Goal: Transaction & Acquisition: Purchase product/service

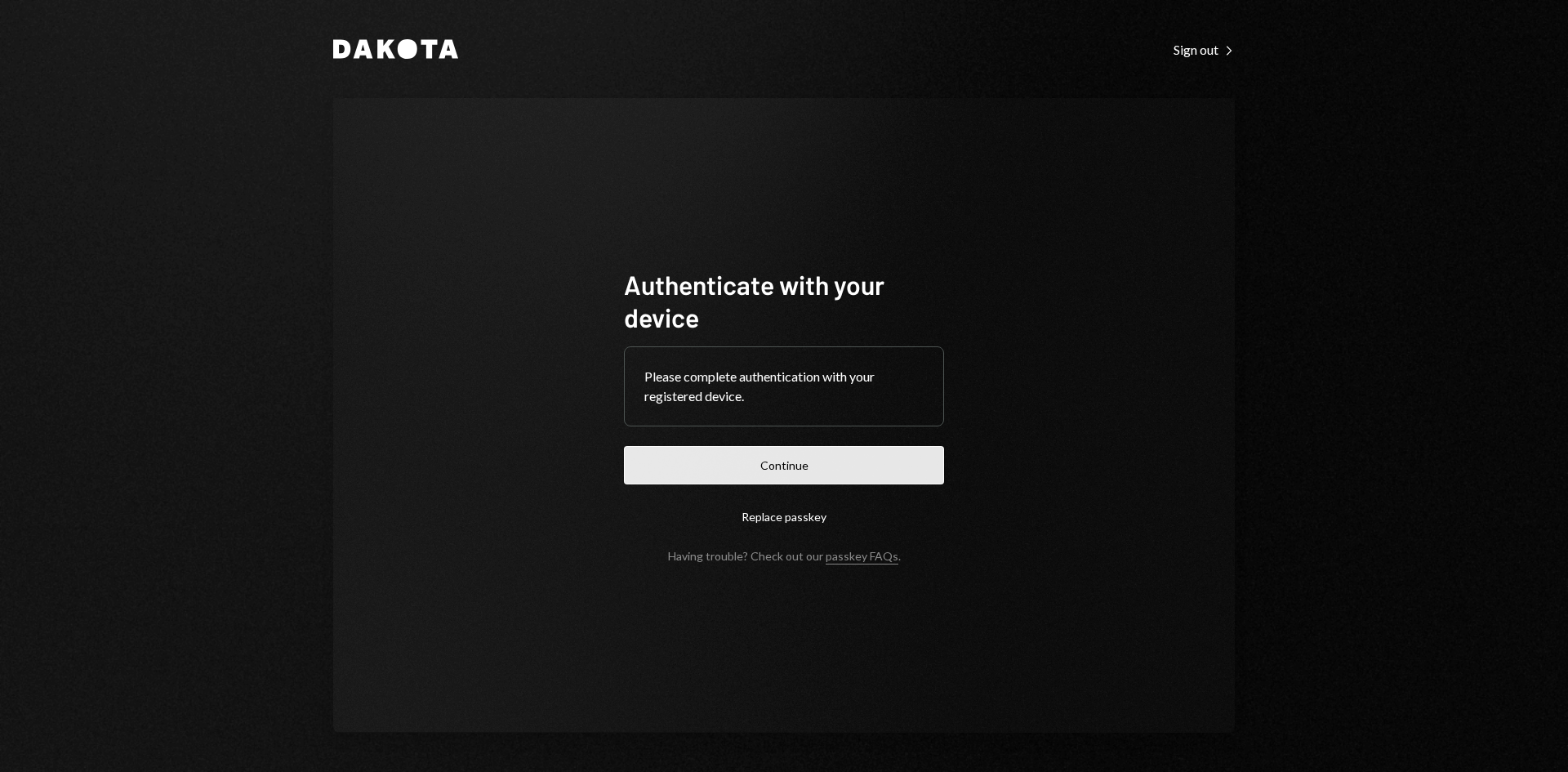
click at [759, 463] on button "Continue" at bounding box center [784, 465] width 320 height 38
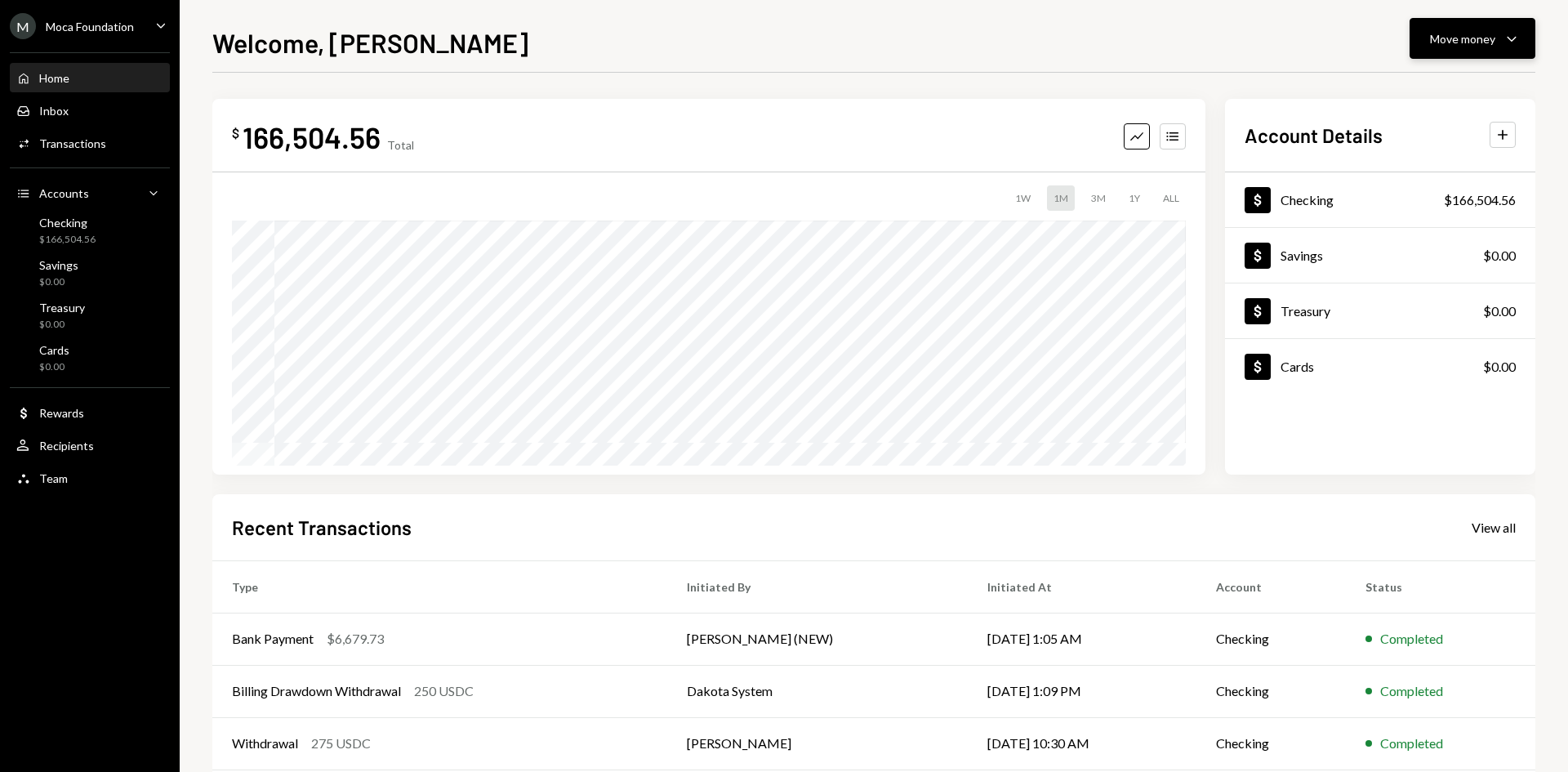
click at [1489, 44] on div "Move money" at bounding box center [1462, 39] width 66 height 18
click at [1407, 96] on div "Withdraw Send" at bounding box center [1447, 88] width 163 height 37
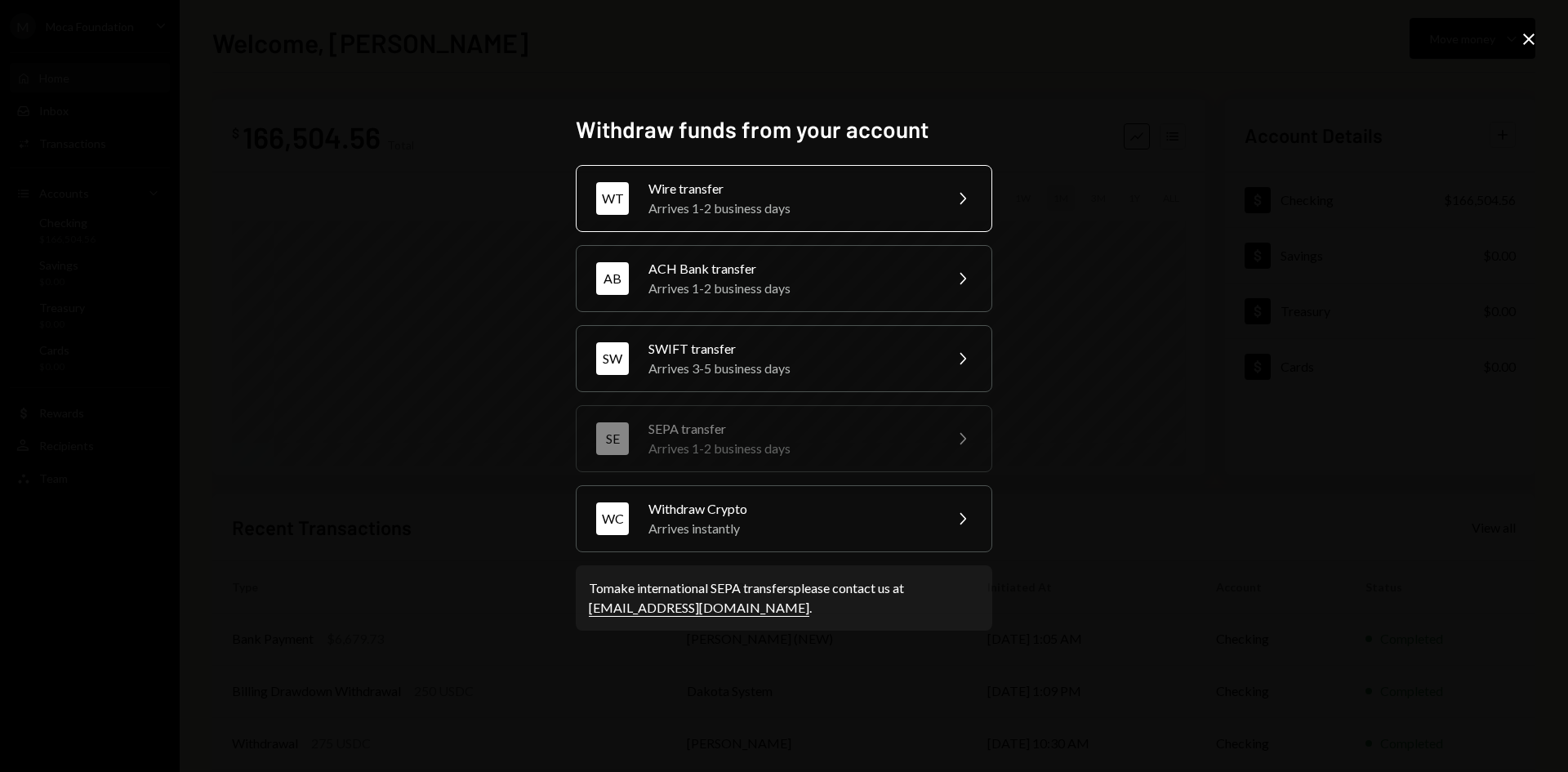
click at [756, 195] on div "Wire transfer" at bounding box center [790, 188] width 284 height 19
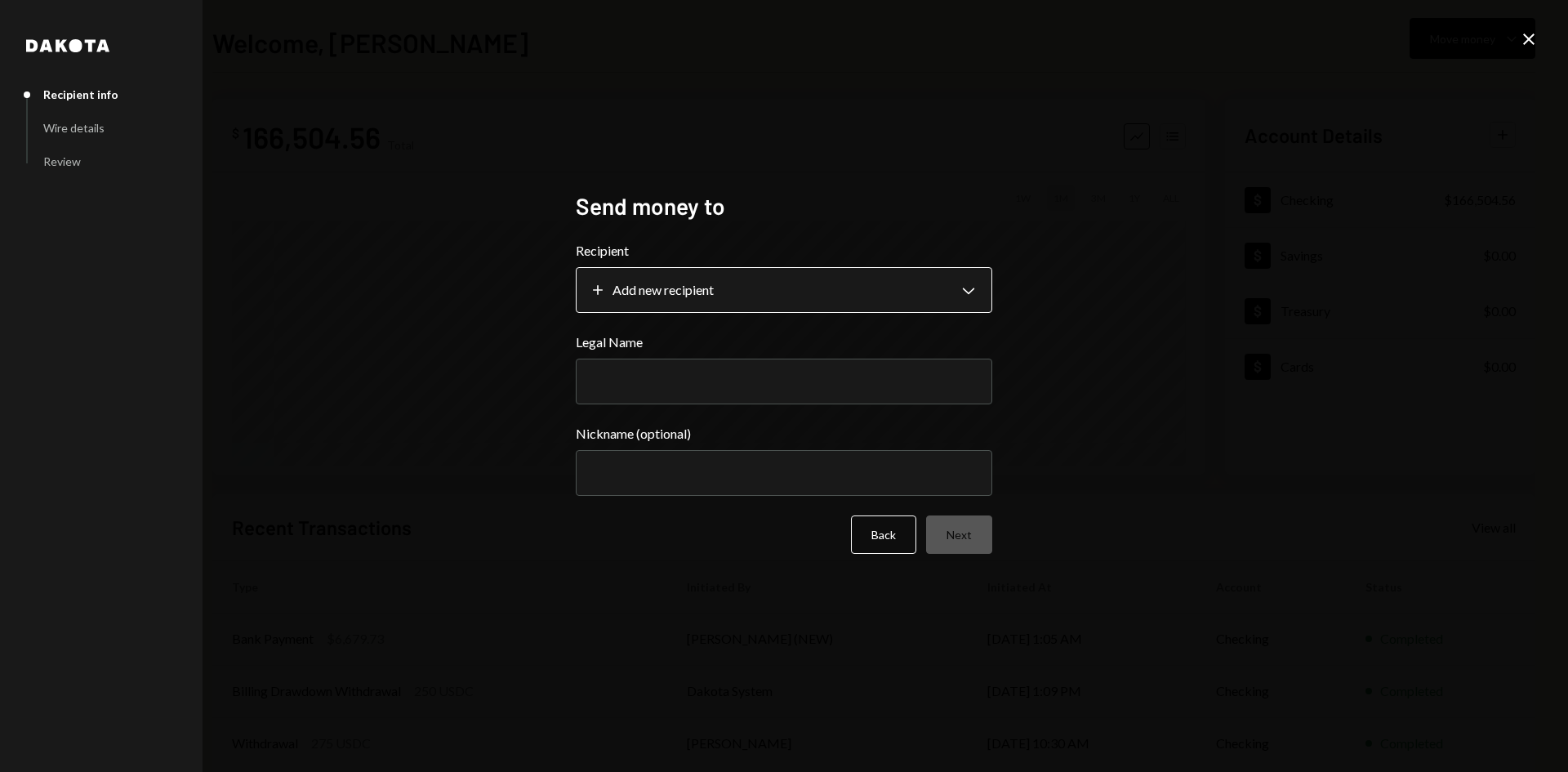
click at [722, 222] on h2 "Send money to" at bounding box center [784, 206] width 417 height 31
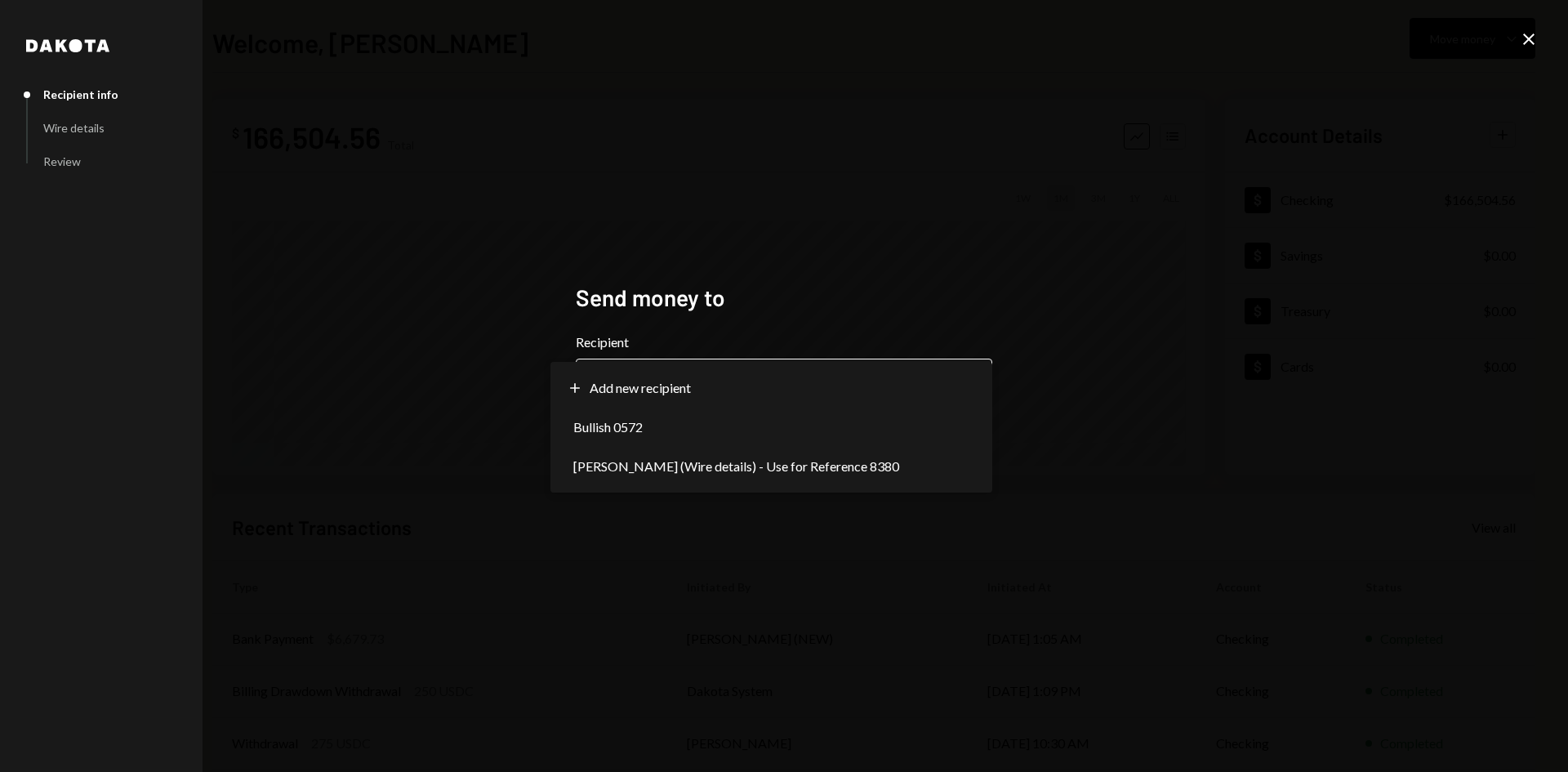
click at [746, 383] on body "**********" at bounding box center [784, 386] width 1568 height 772
select select "**********"
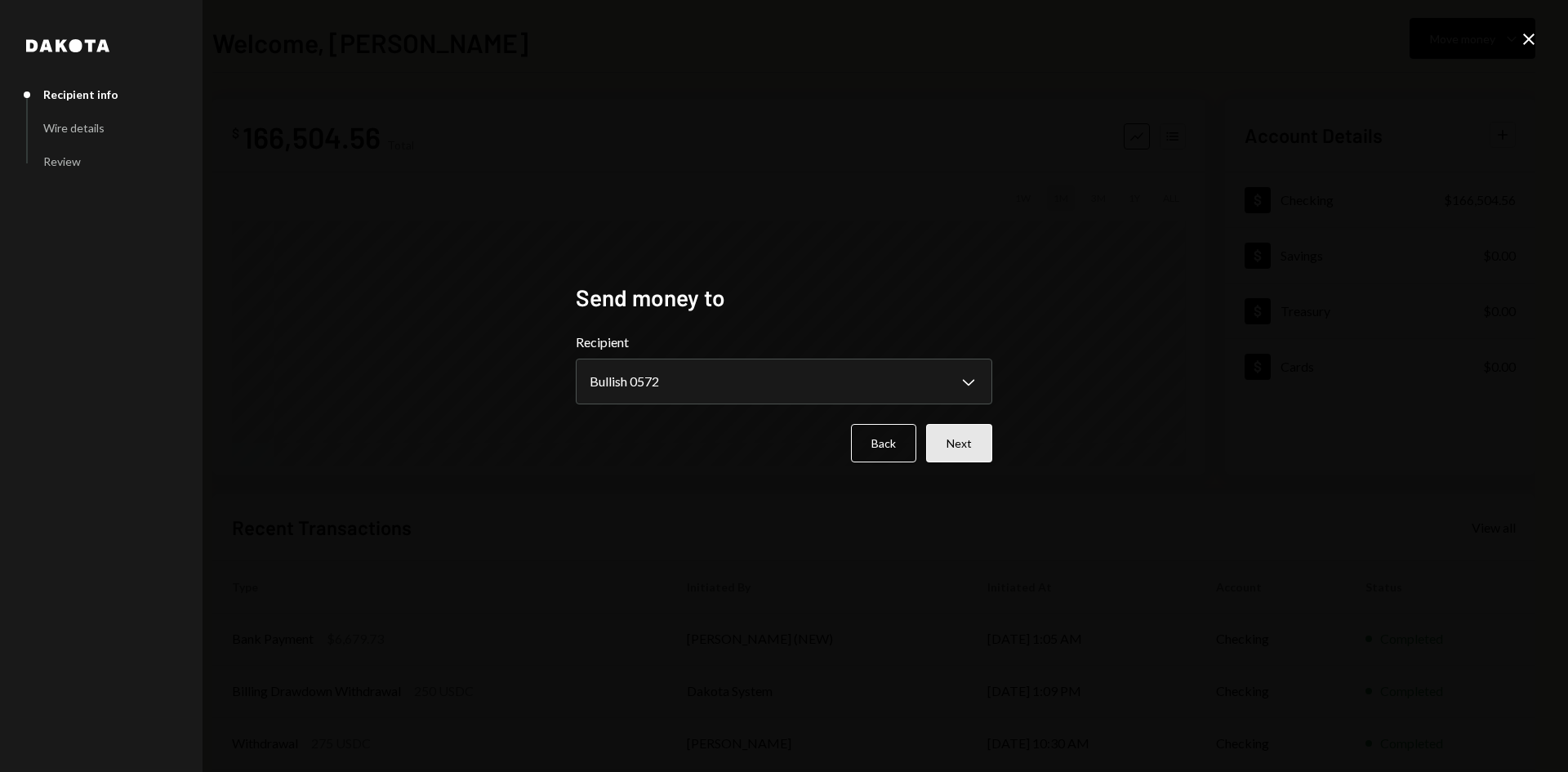
click at [960, 452] on button "Next" at bounding box center [958, 442] width 66 height 38
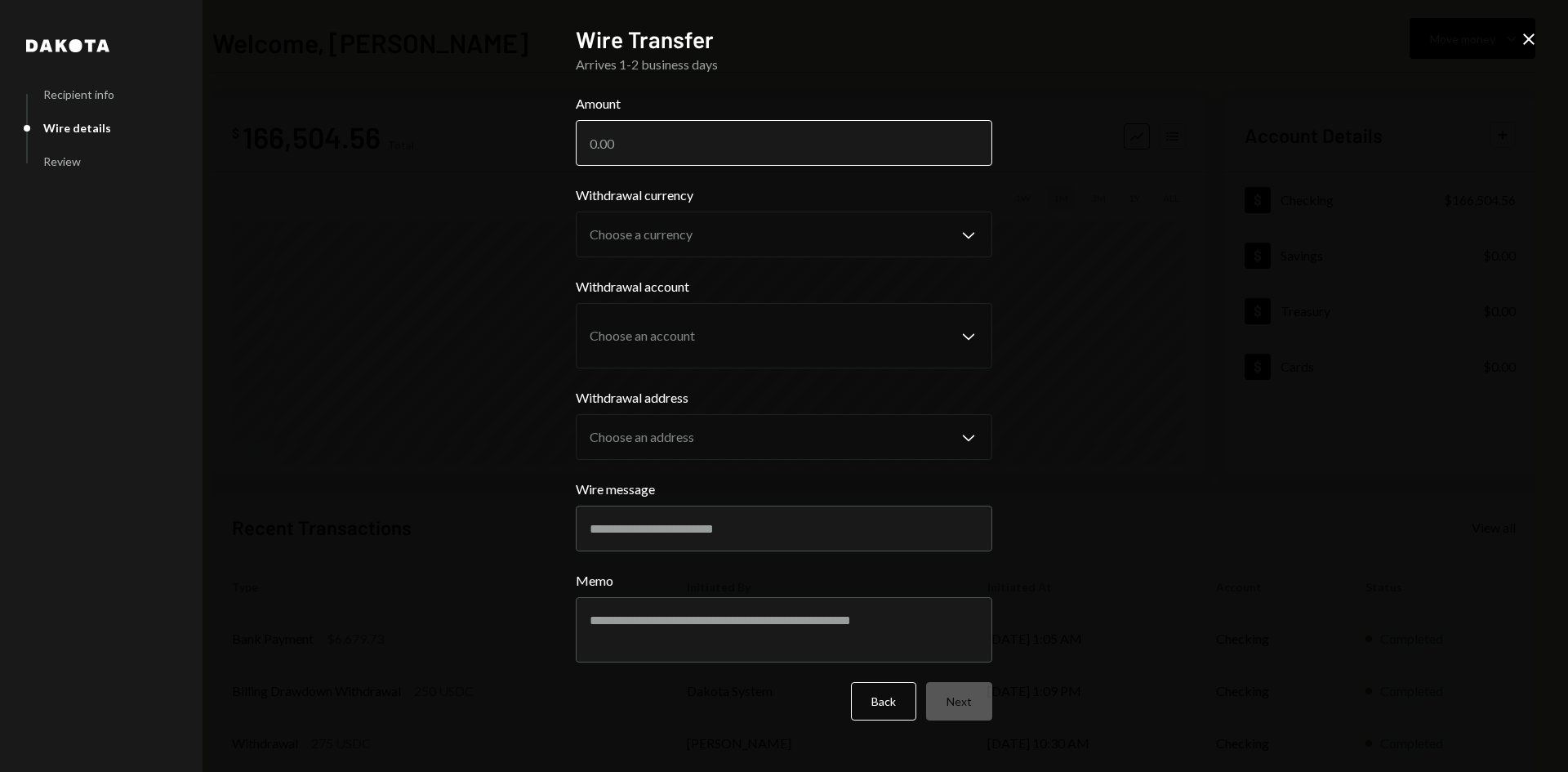
click at [719, 144] on input "Amount" at bounding box center [784, 143] width 417 height 45
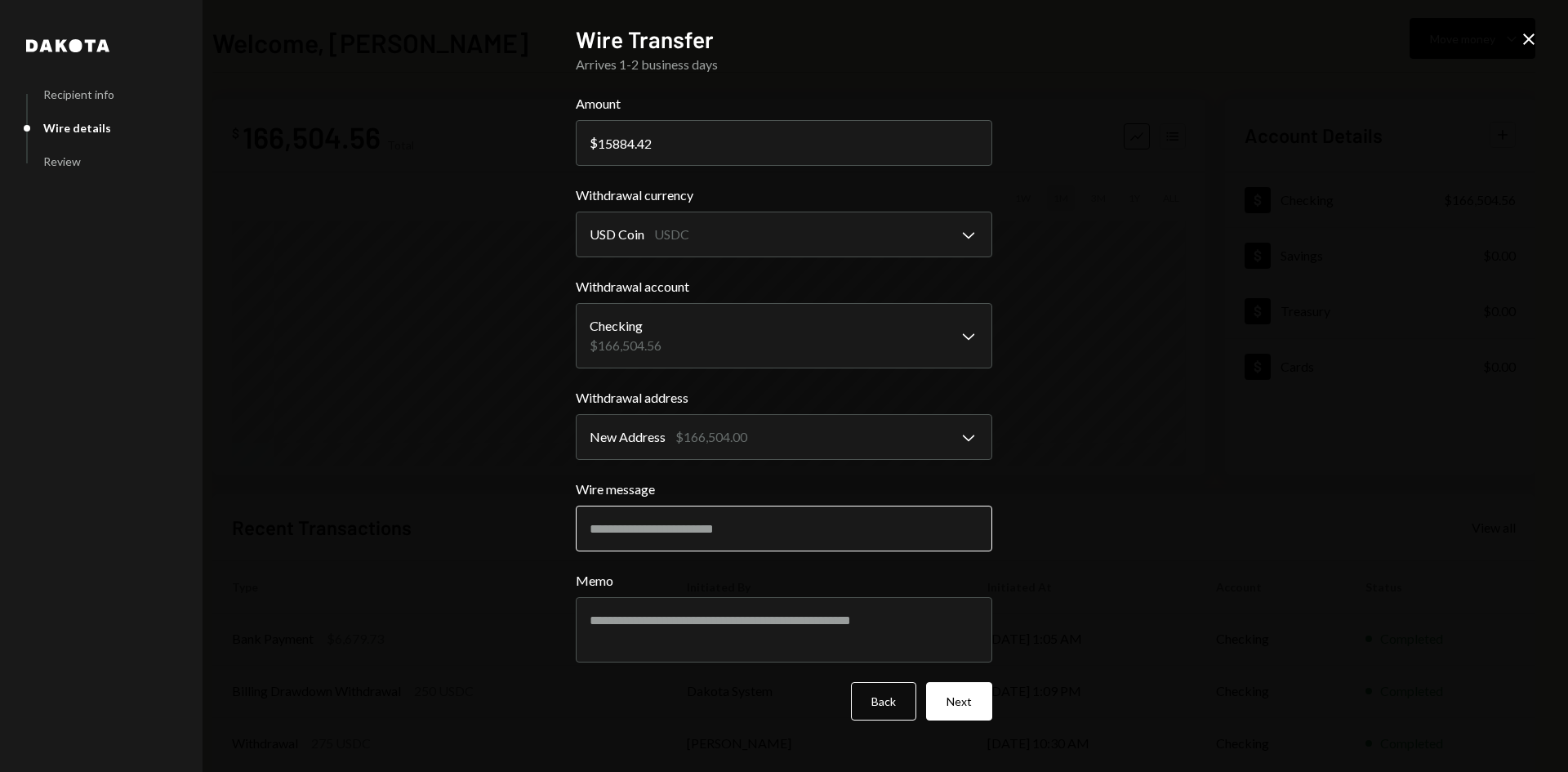
type input "15884.42"
click at [787, 544] on input "Wire message" at bounding box center [784, 528] width 417 height 45
click at [647, 519] on input "Wire message" at bounding box center [784, 528] width 417 height 45
paste input "**********"
type input "**********"
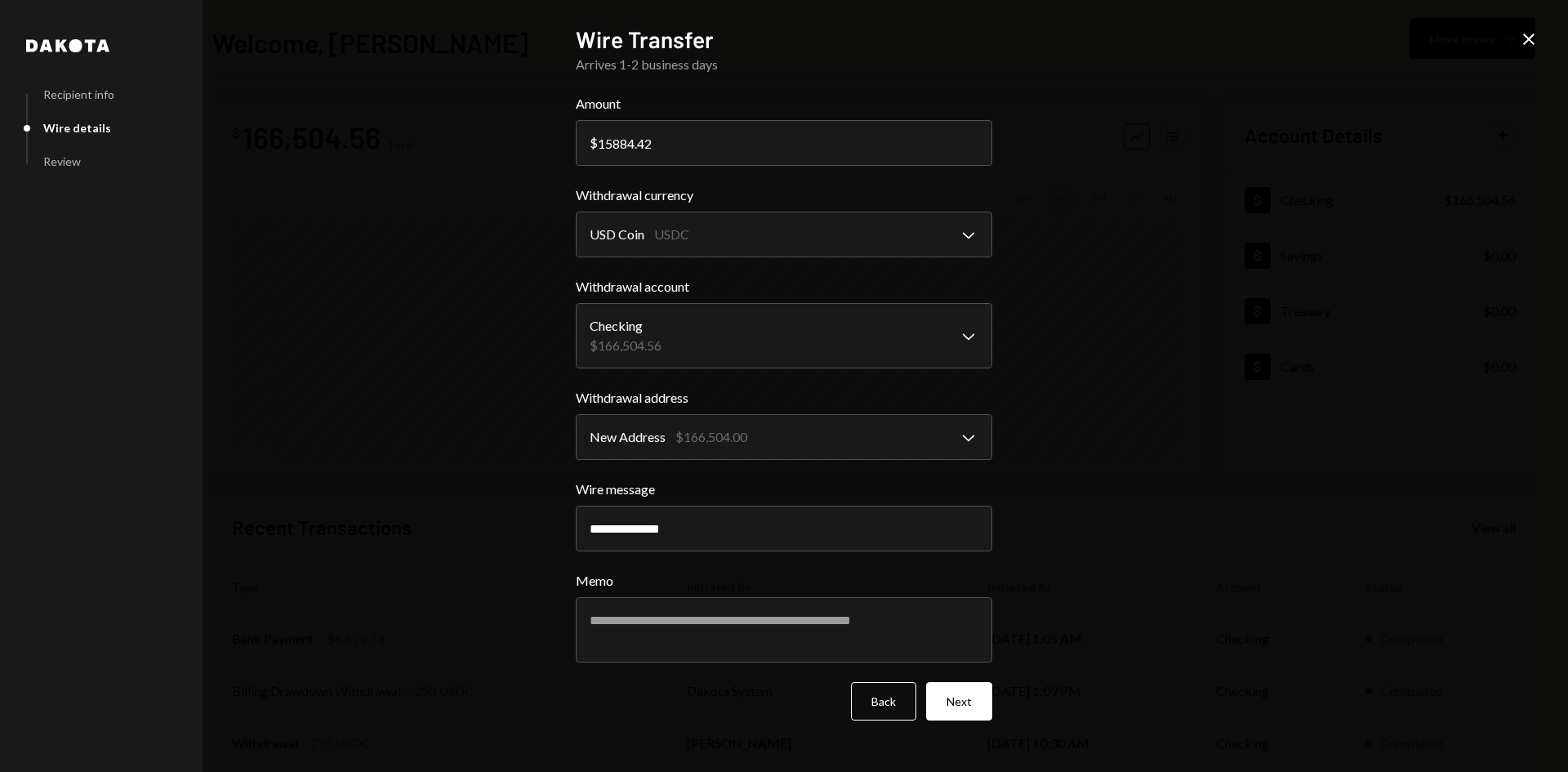
click at [438, 503] on div "**********" at bounding box center [784, 386] width 1568 height 772
click at [955, 709] on button "Next" at bounding box center [958, 701] width 66 height 38
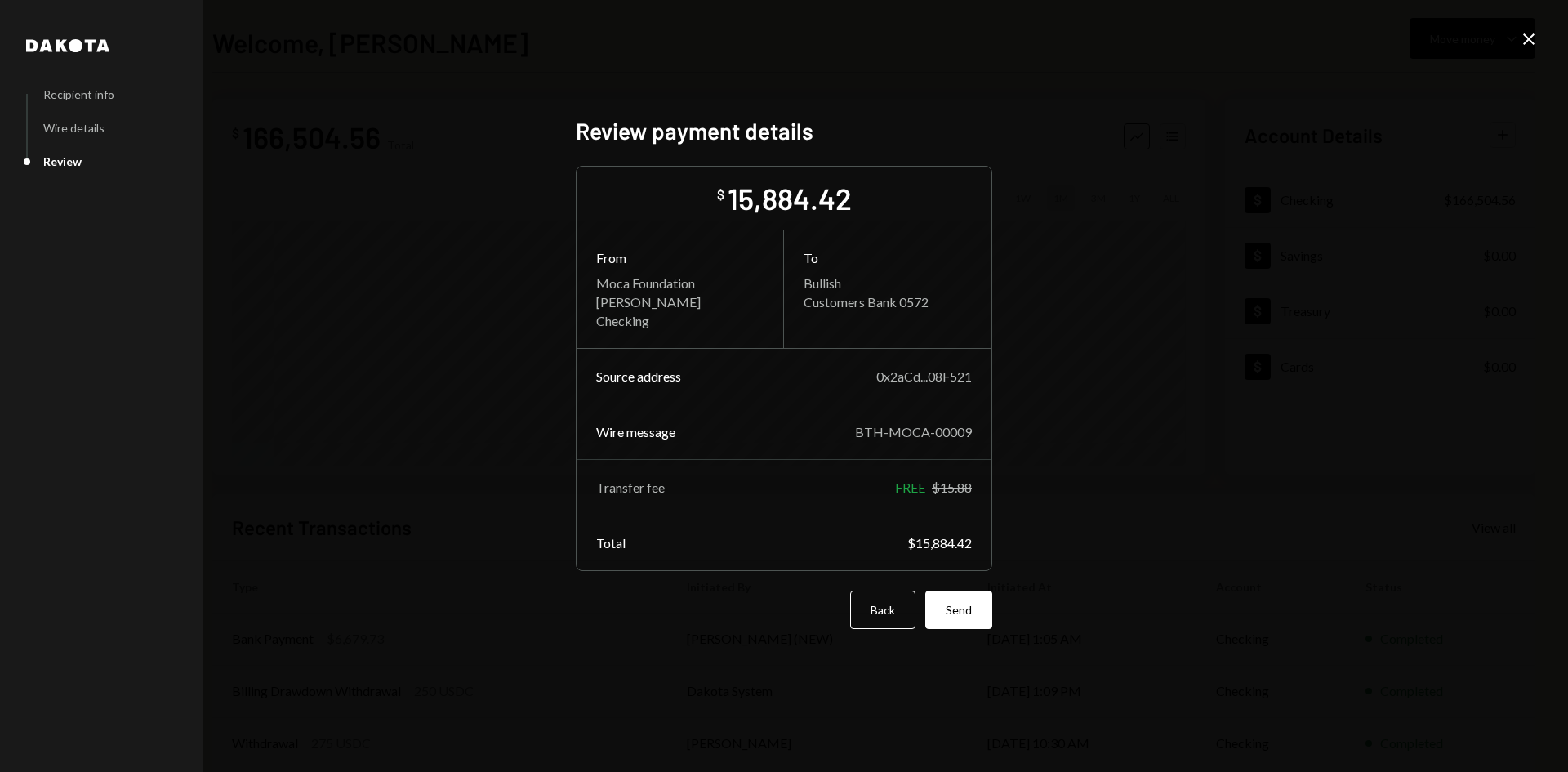
click at [977, 608] on button "Send" at bounding box center [959, 609] width 67 height 38
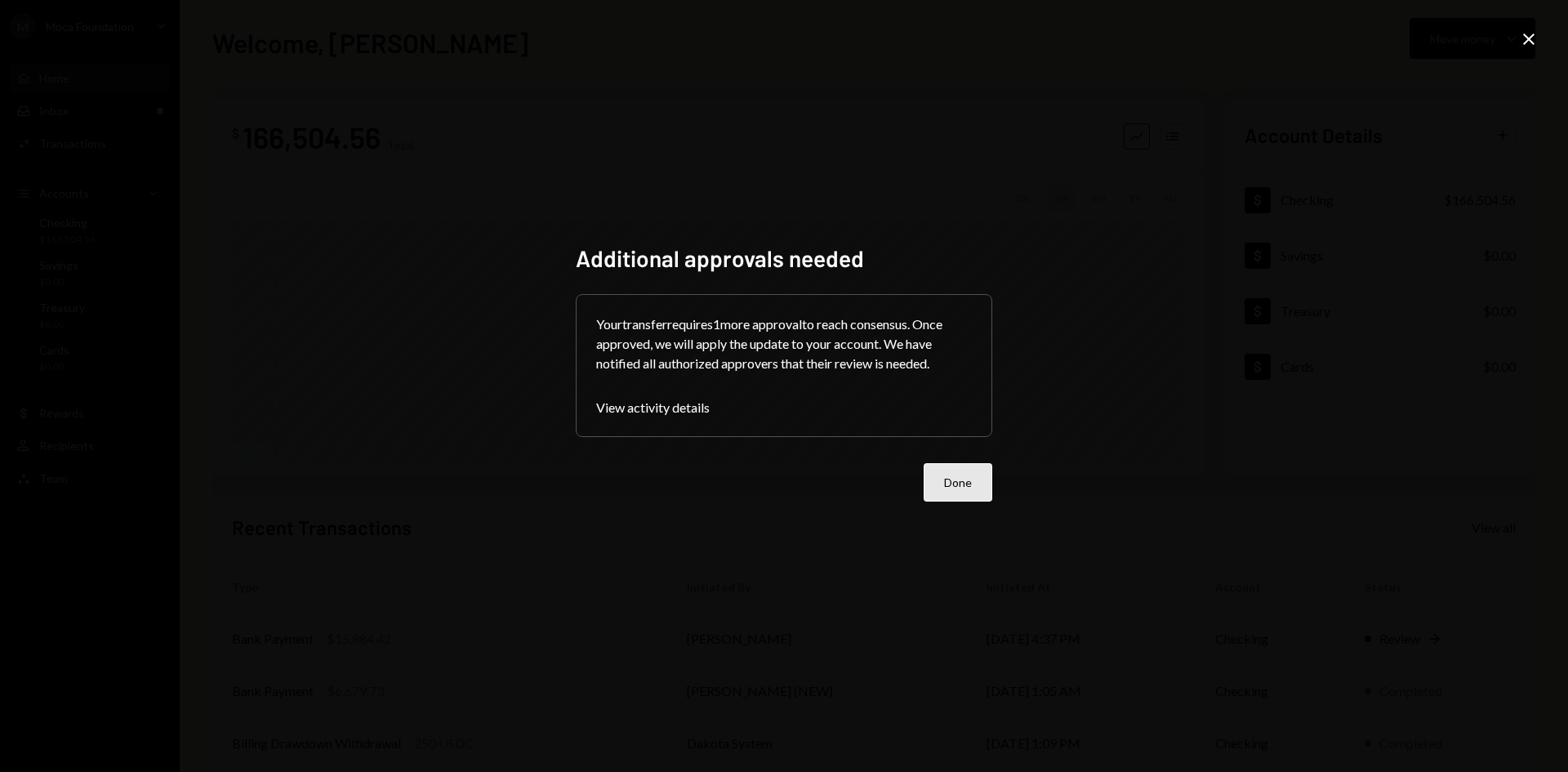
click at [953, 467] on button "Done" at bounding box center [958, 481] width 68 height 38
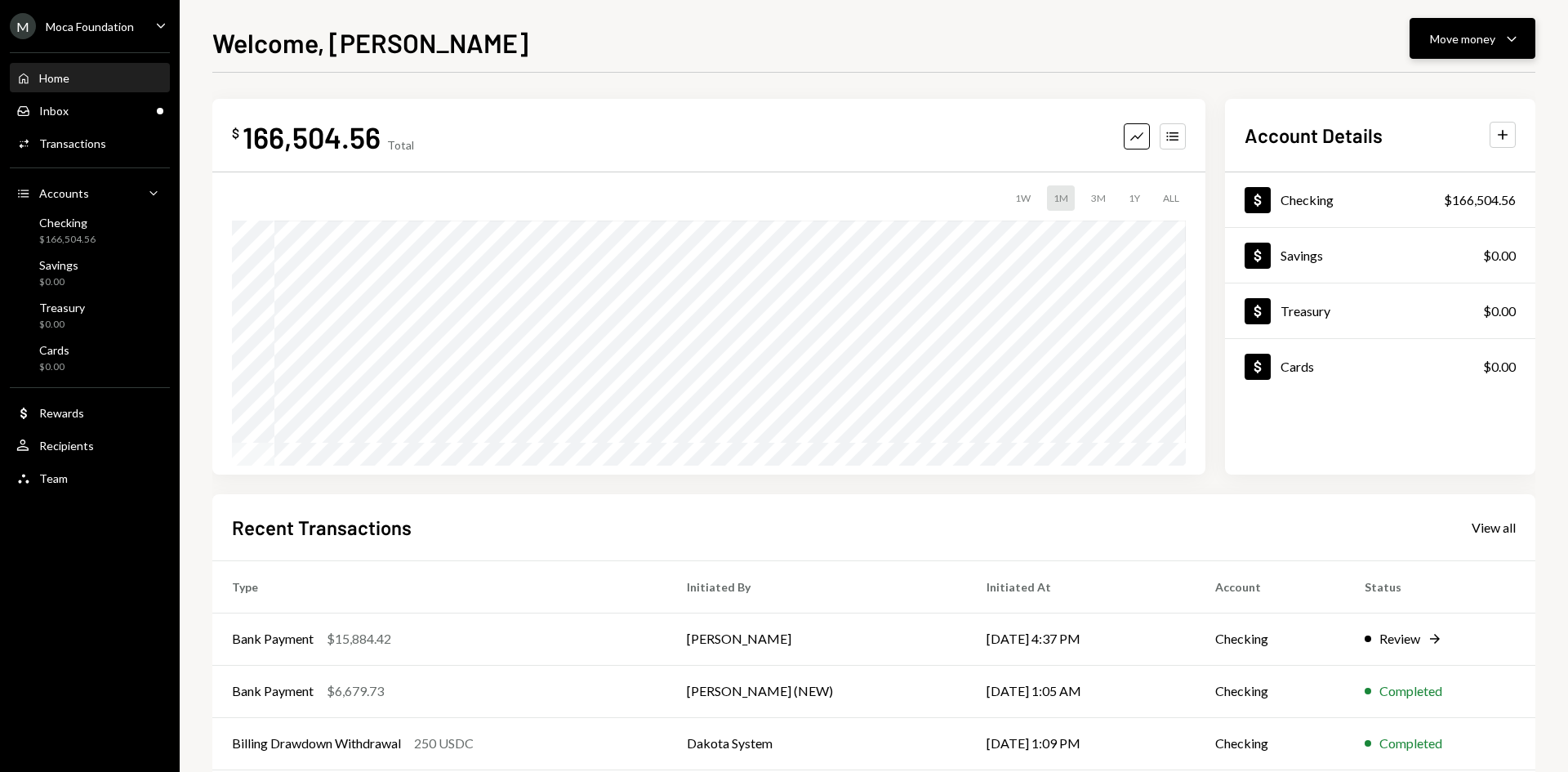
click at [1439, 39] on div "Move money" at bounding box center [1462, 39] width 66 height 18
click at [1414, 94] on div "Send" at bounding box center [1459, 88] width 119 height 18
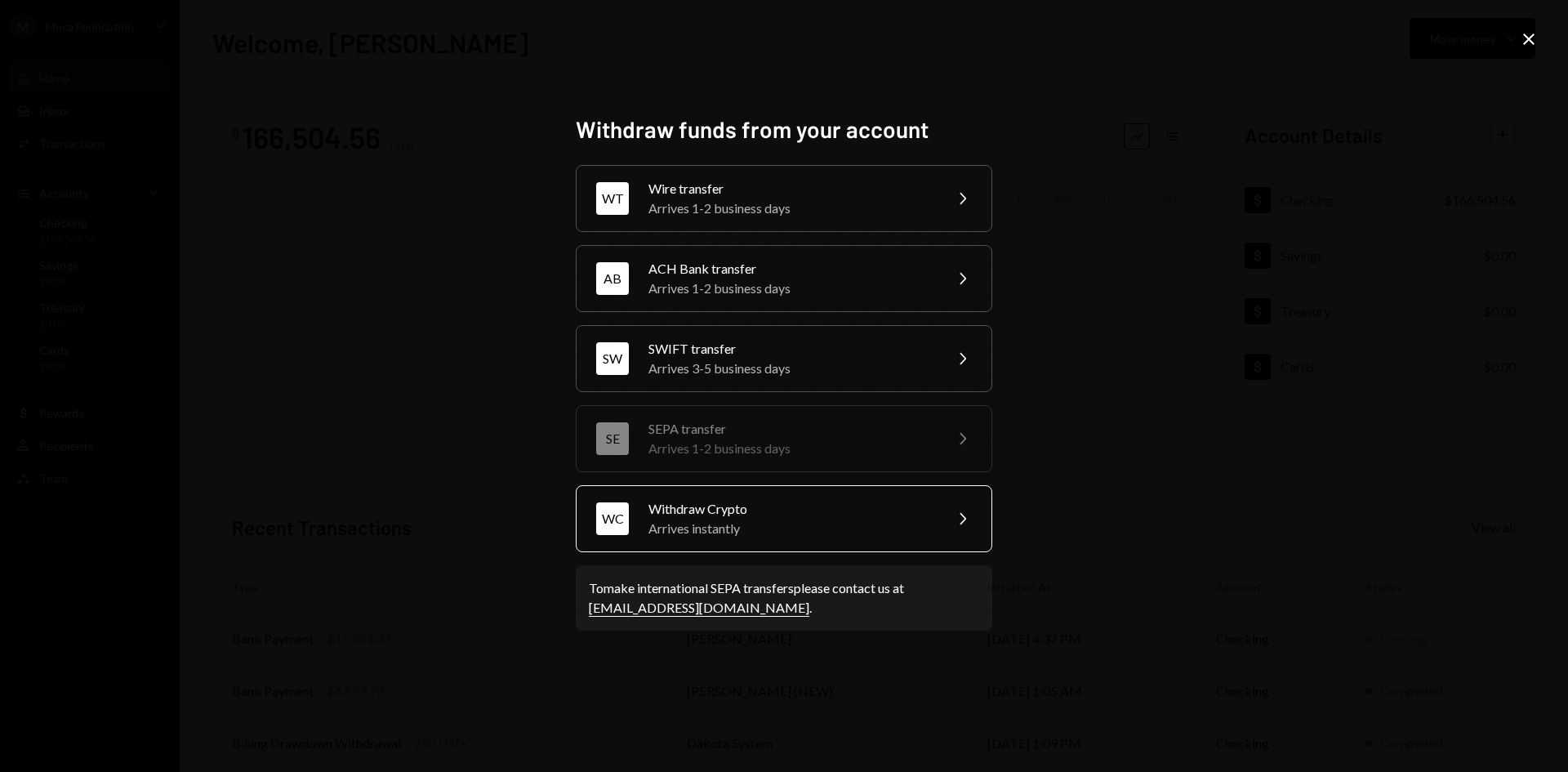
click at [924, 521] on div "Arrives instantly" at bounding box center [790, 528] width 284 height 19
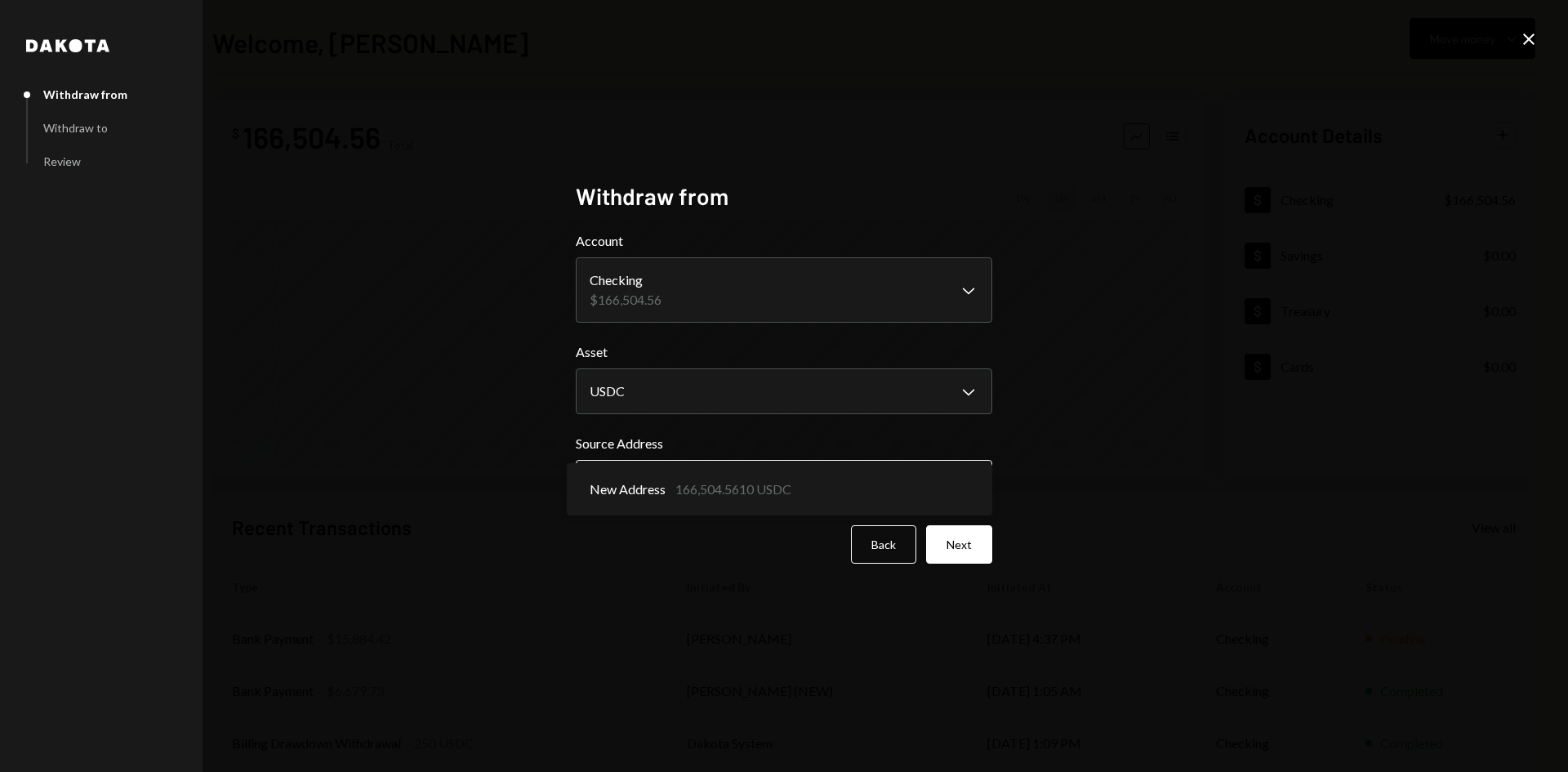
click at [719, 482] on body "**********" at bounding box center [784, 386] width 1568 height 772
click at [521, 447] on div "**********" at bounding box center [784, 386] width 1568 height 772
click at [864, 543] on button "Back" at bounding box center [883, 543] width 66 height 38
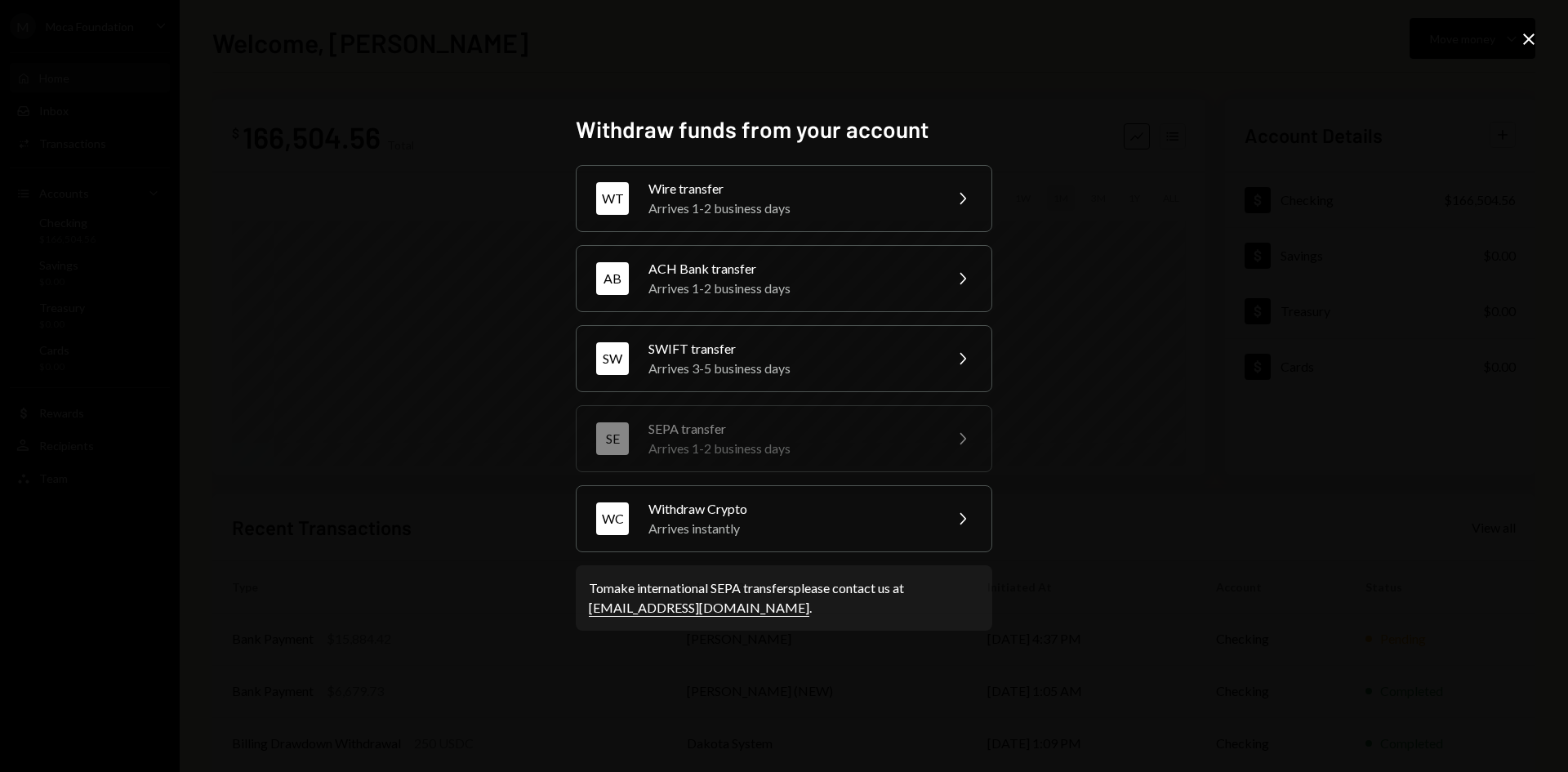
click at [1526, 31] on icon "Close" at bounding box center [1528, 39] width 19 height 19
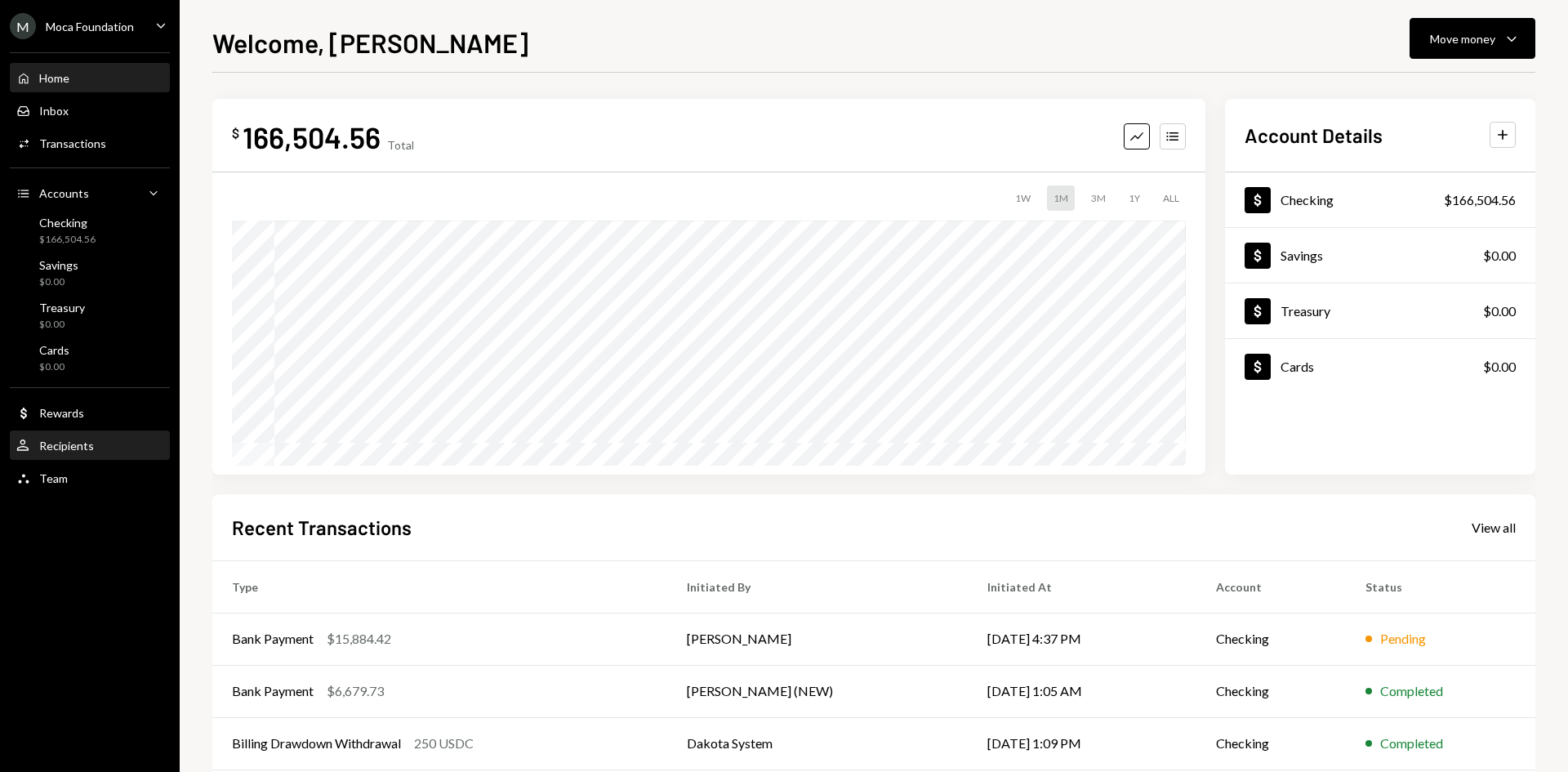
click at [101, 441] on div "User Recipients" at bounding box center [90, 446] width 147 height 15
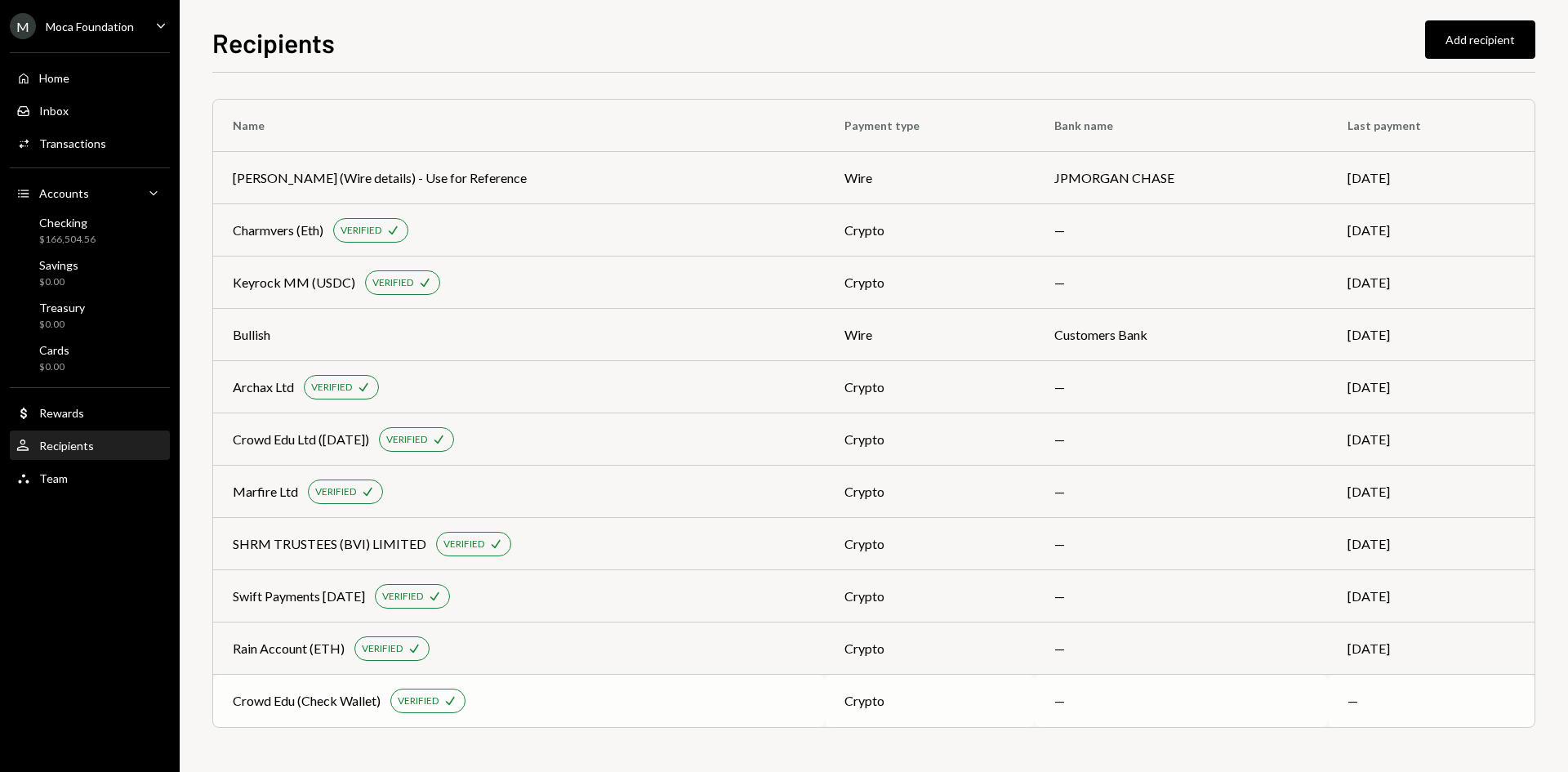
click at [544, 699] on div "Crowd Edu (Check Wallet) VERIFIED Check" at bounding box center [518, 701] width 572 height 24
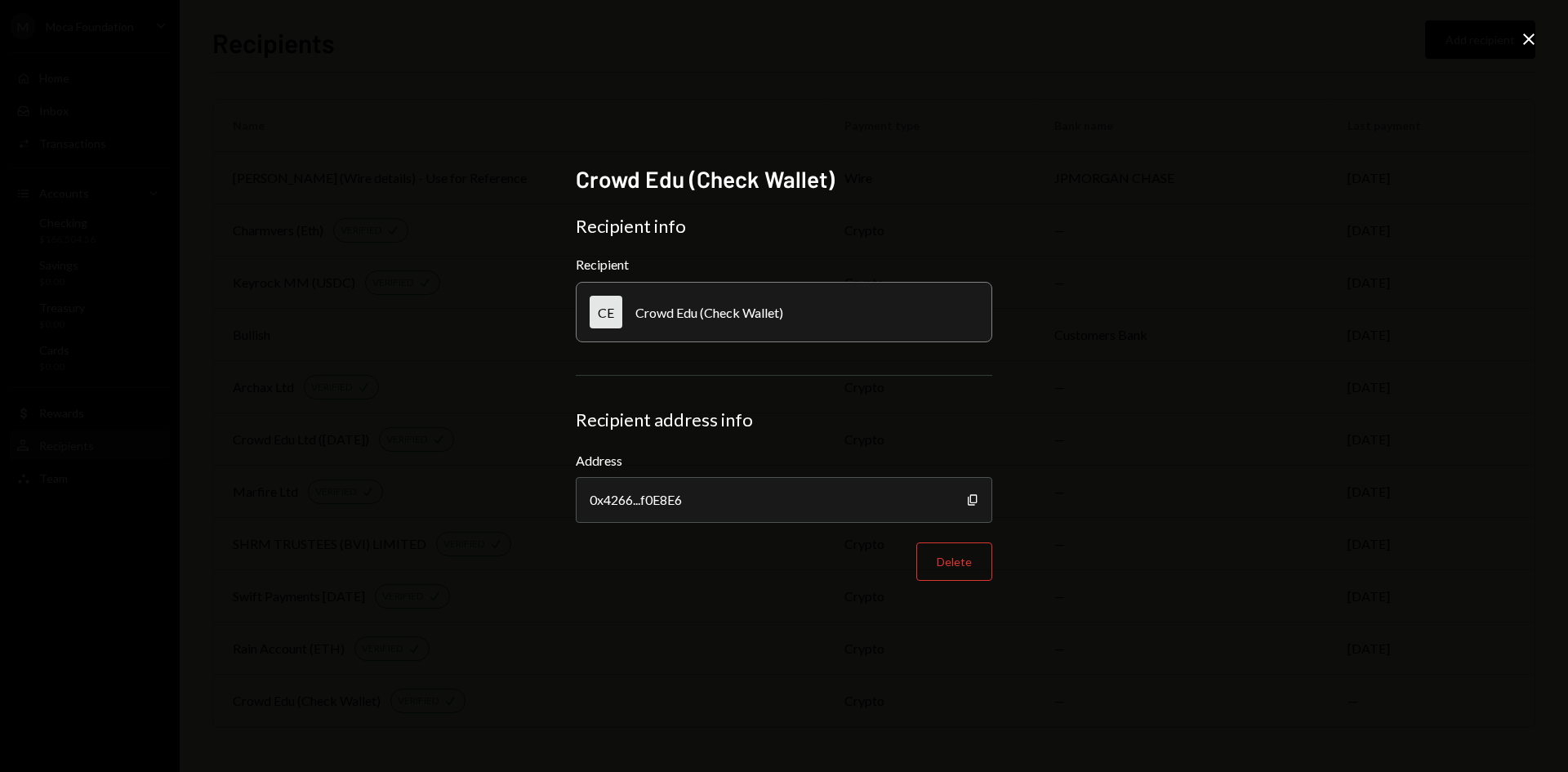
click at [1544, 42] on div "Crowd Edu (Check Wallet) Recipient info Recipient CE Crowd Edu (Check Wallet) R…" at bounding box center [784, 386] width 1568 height 772
click at [1533, 38] on icon "Close" at bounding box center [1528, 39] width 19 height 19
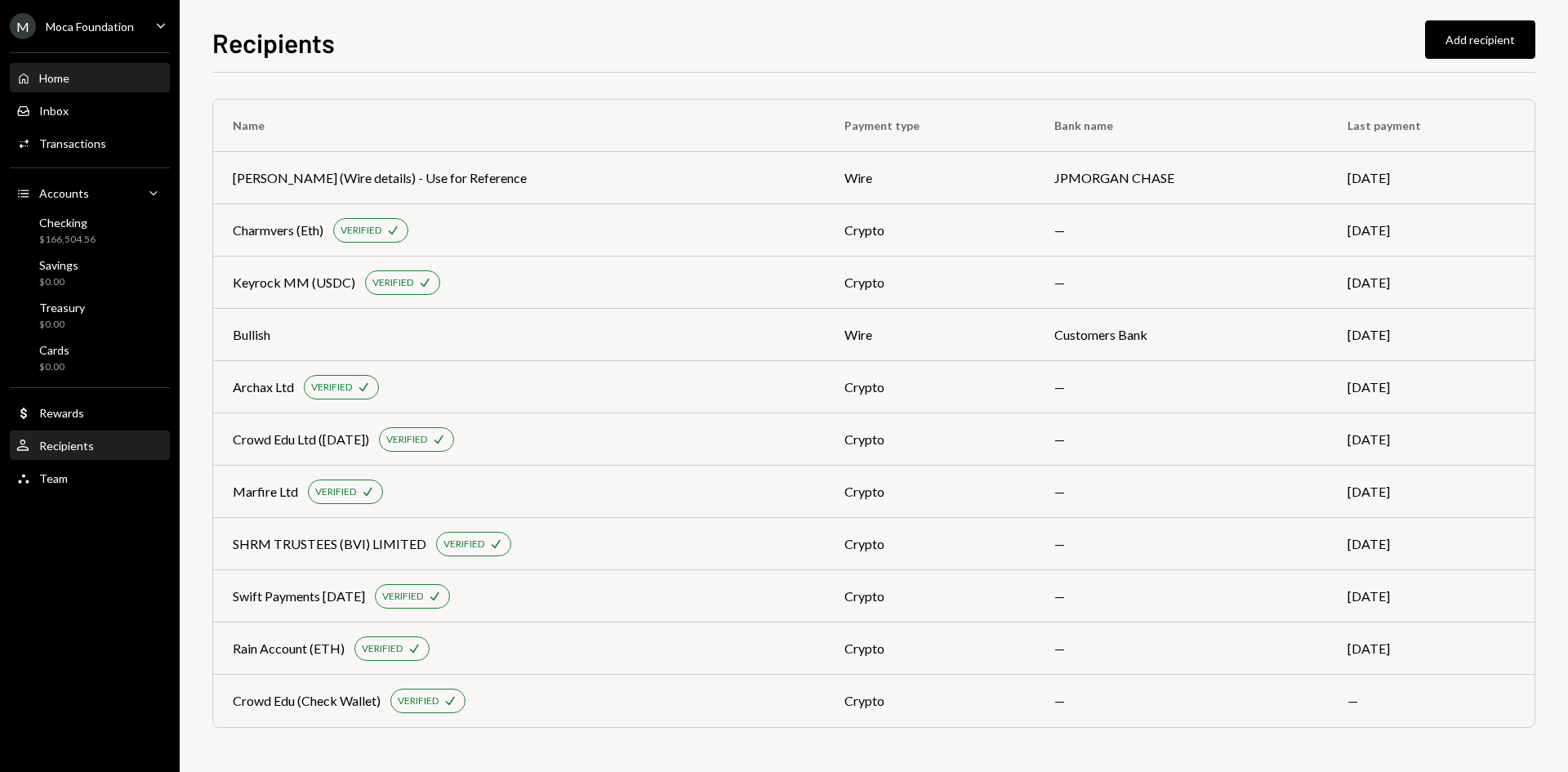
click at [48, 67] on div "Home Home" at bounding box center [90, 79] width 147 height 28
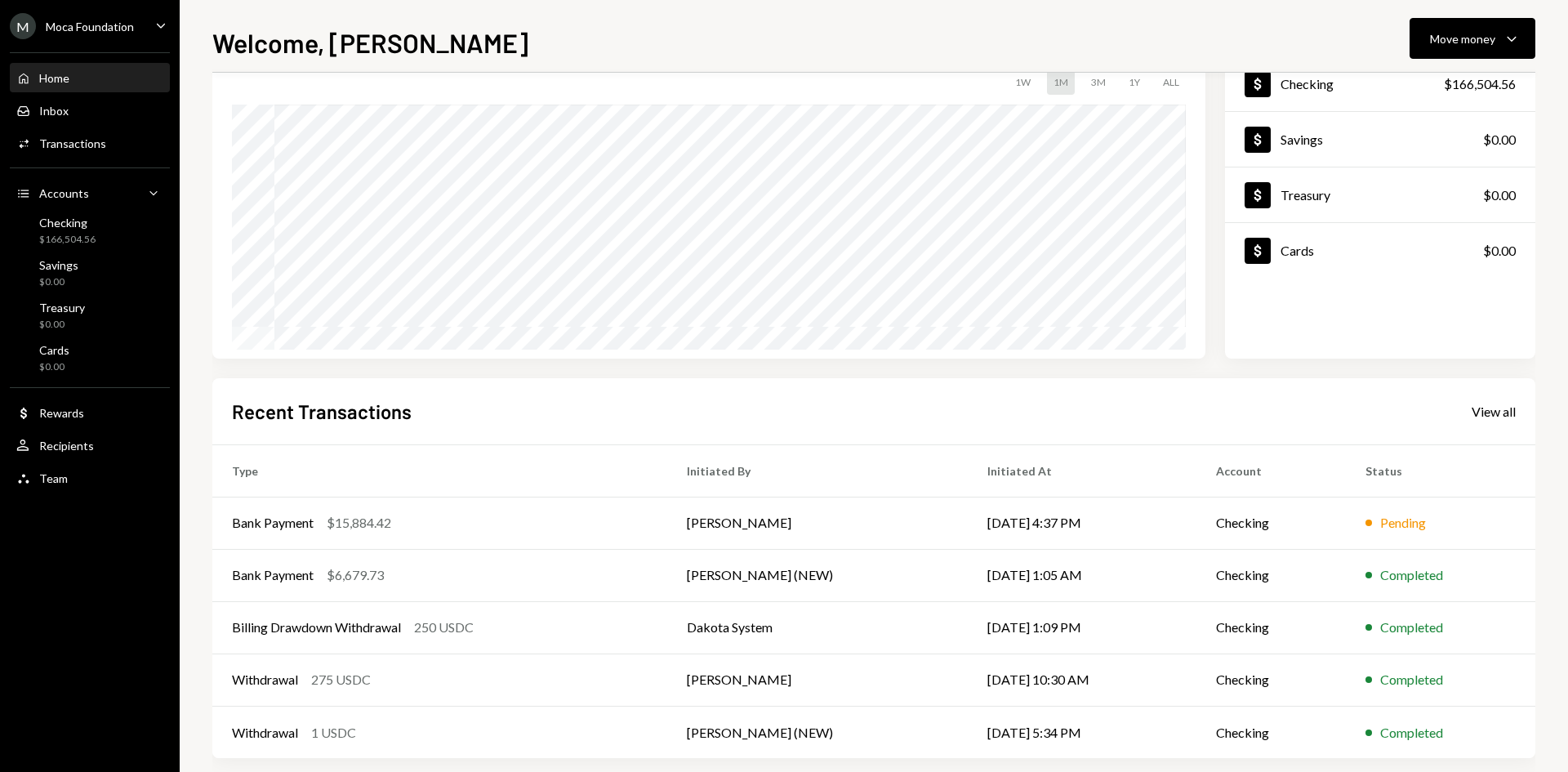
scroll to position [135, 0]
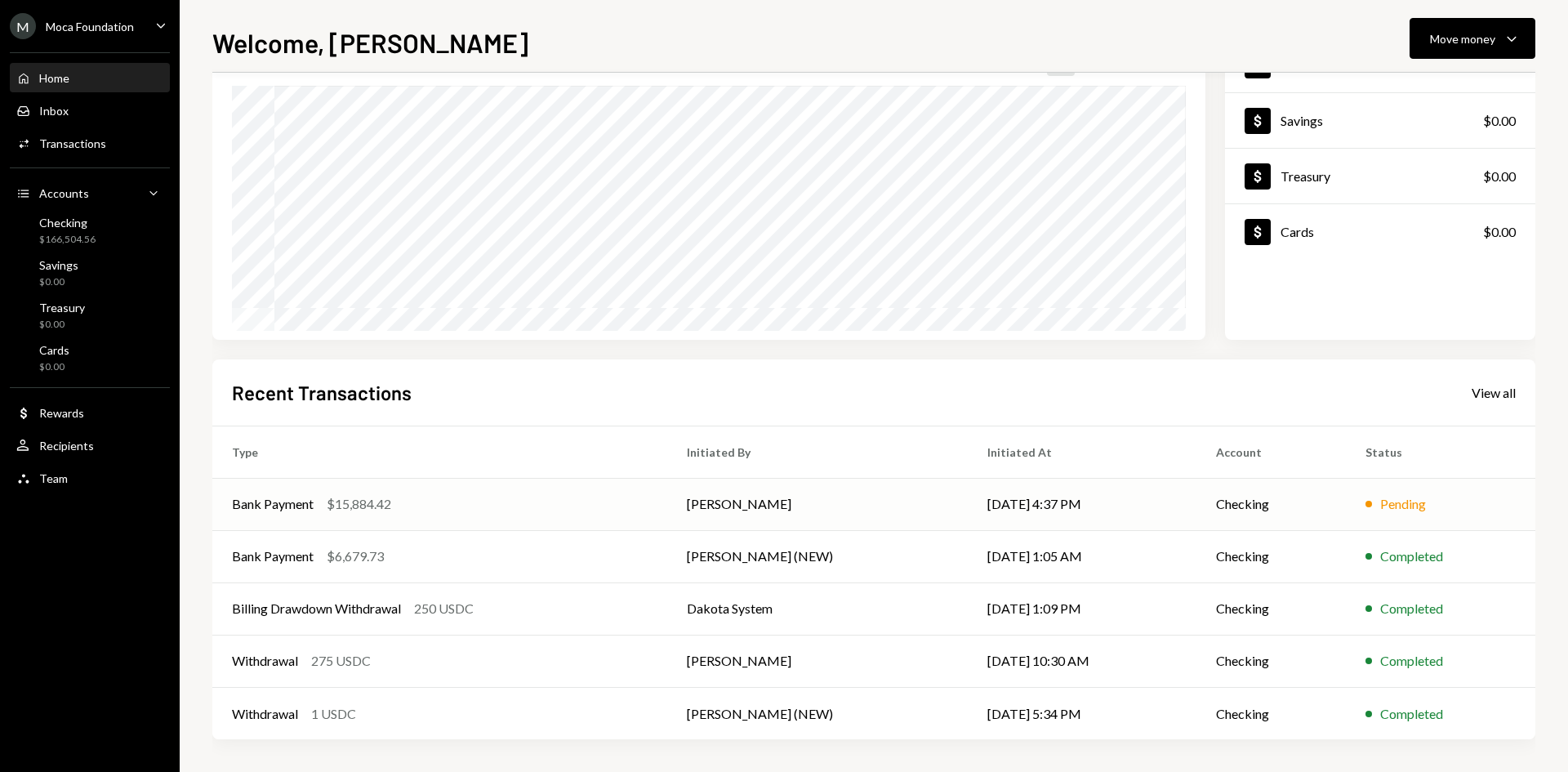
click at [496, 496] on div "Bank Payment $15,884.42" at bounding box center [440, 504] width 416 height 19
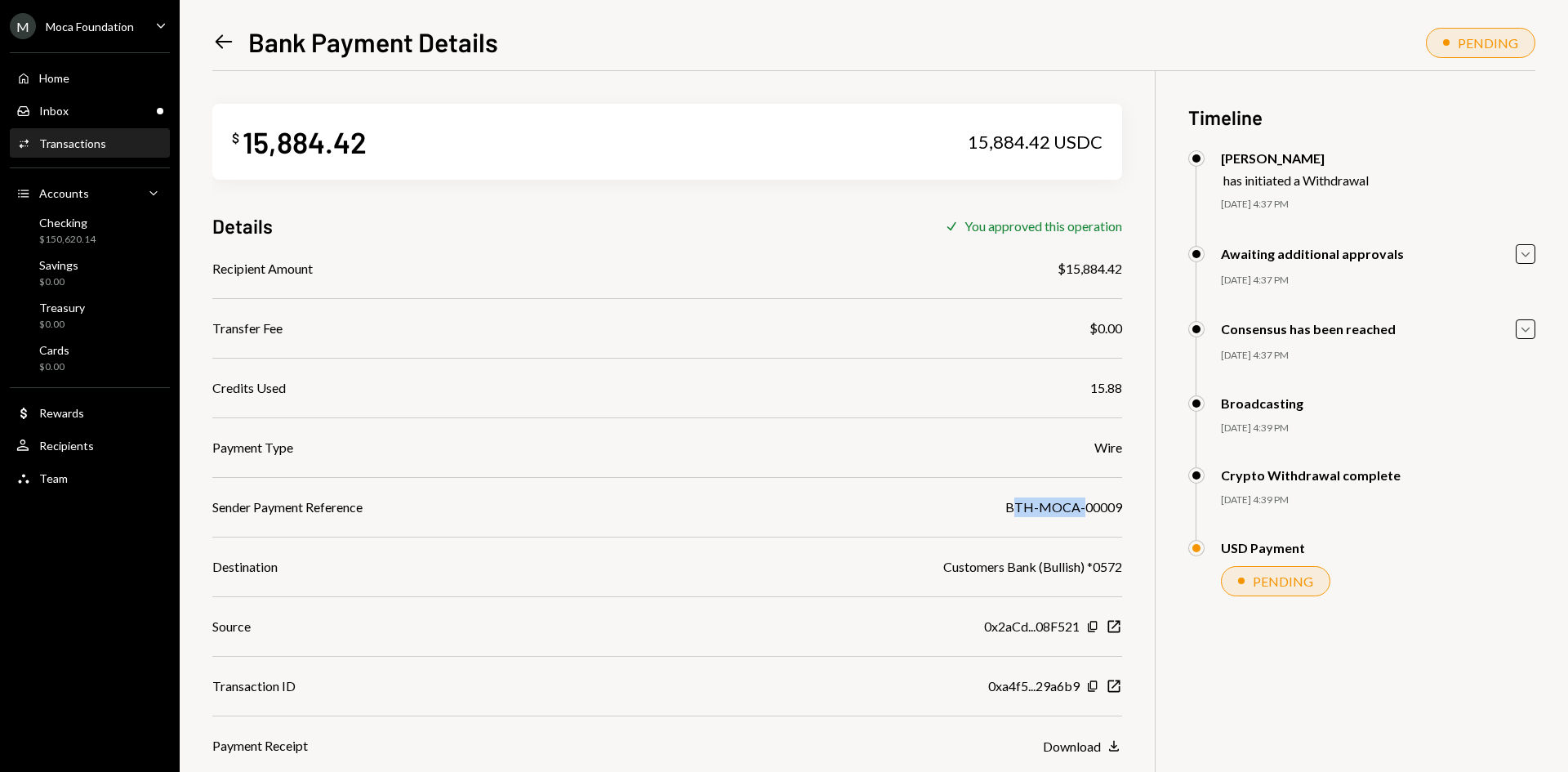
drag, startPoint x: 1014, startPoint y: 504, endPoint x: 1085, endPoint y: 516, distance: 72.0
click at [1085, 516] on div "BTH-MOCA-00009" at bounding box center [1064, 506] width 117 height 19
click at [1087, 516] on div "BTH-MOCA-00009" at bounding box center [1064, 506] width 117 height 19
drag, startPoint x: 1120, startPoint y: 506, endPoint x: 998, endPoint y: 511, distance: 122.1
click at [998, 511] on div "Sender Payment Reference BTH-MOCA-00009" at bounding box center [666, 506] width 910 height 19
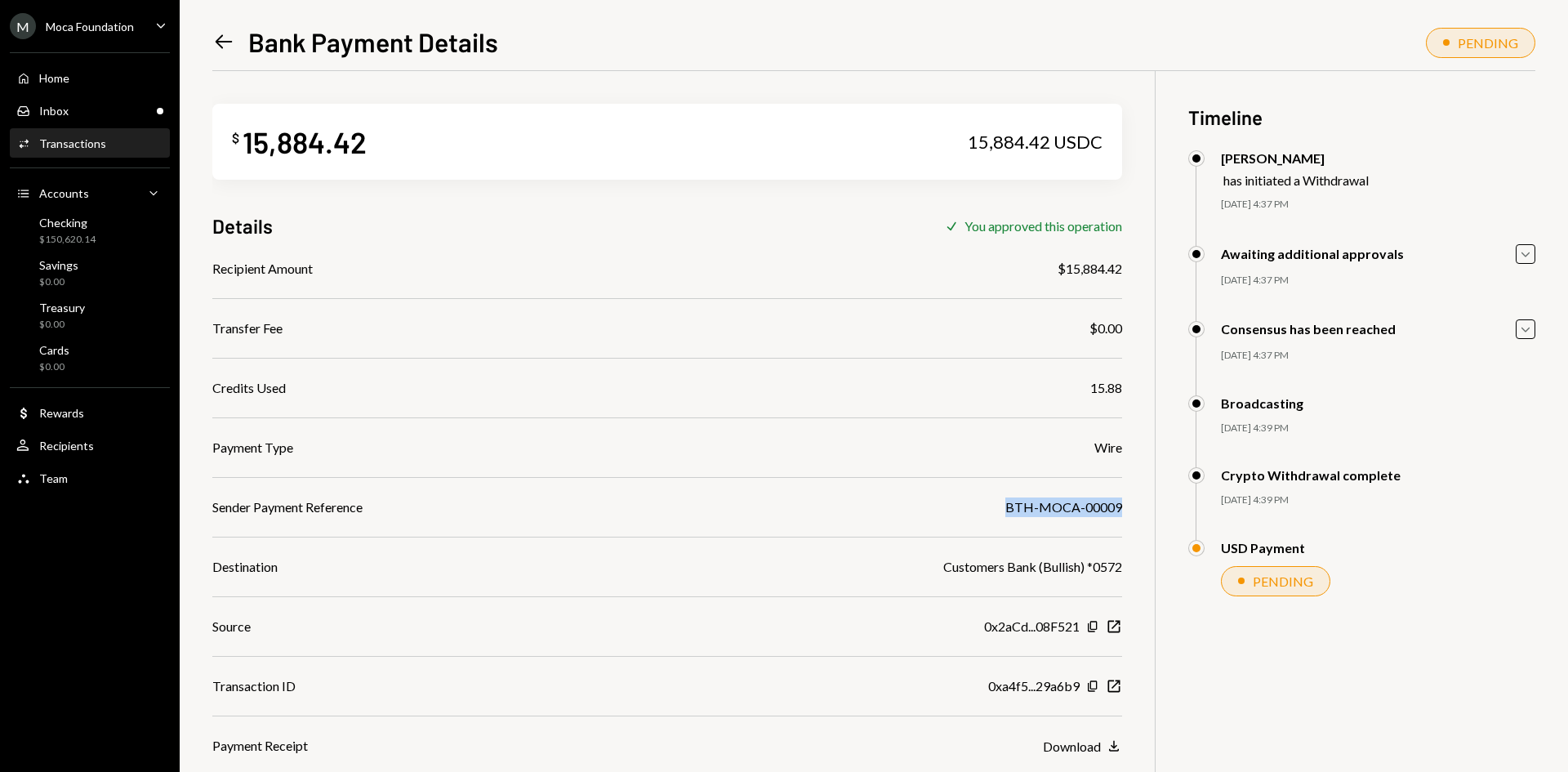
copy div "BTH-MOCA-00009"
click at [92, 107] on div "Inbox Inbox" at bounding box center [90, 111] width 147 height 15
